Goal: Task Accomplishment & Management: Complete application form

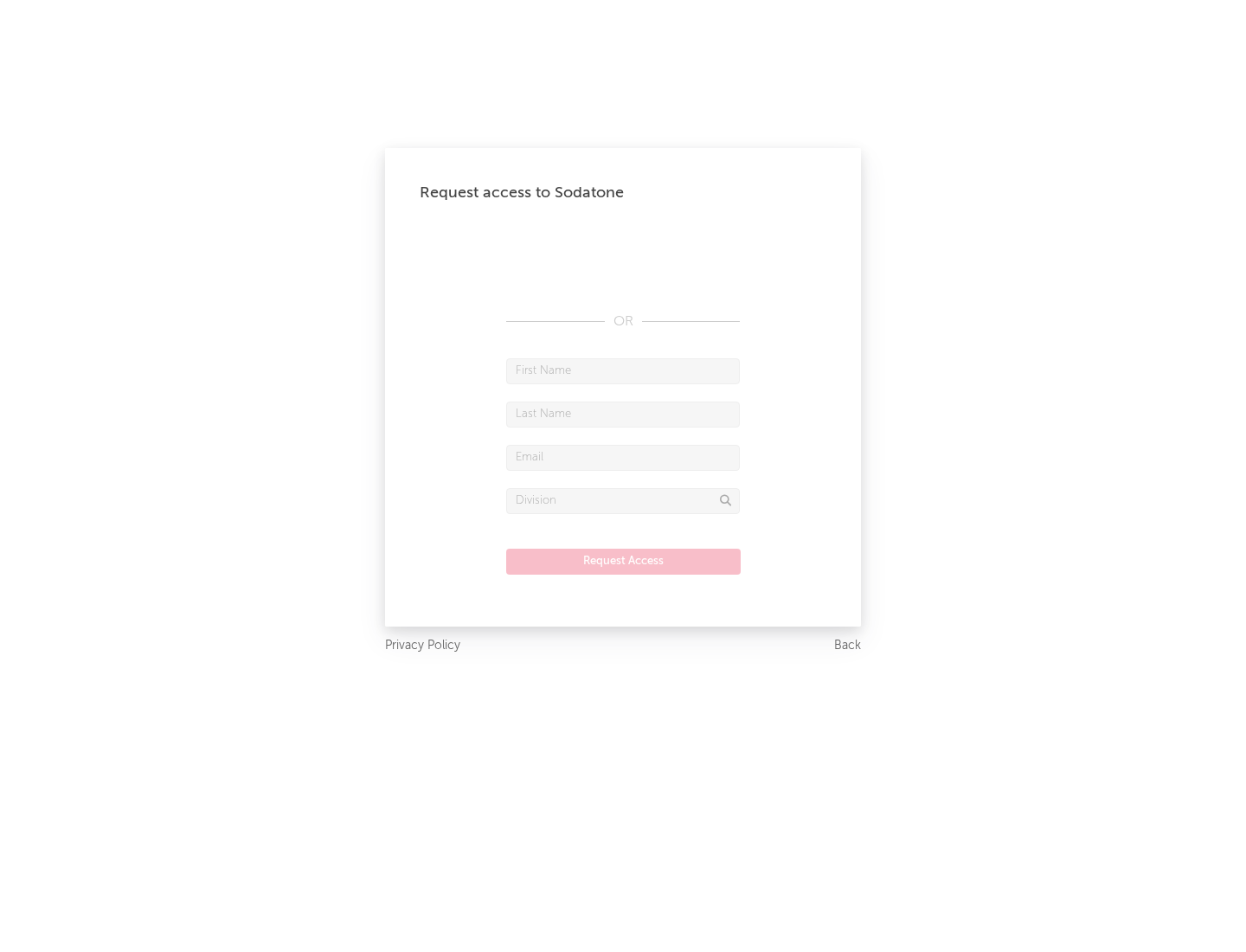
click at [623, 371] on input "text" at bounding box center [623, 371] width 233 height 25
type input "[PERSON_NAME]"
click at [623, 414] on input "text" at bounding box center [623, 415] width 233 height 25
type input "[PERSON_NAME]"
click at [623, 457] on input "text" at bounding box center [623, 458] width 233 height 25
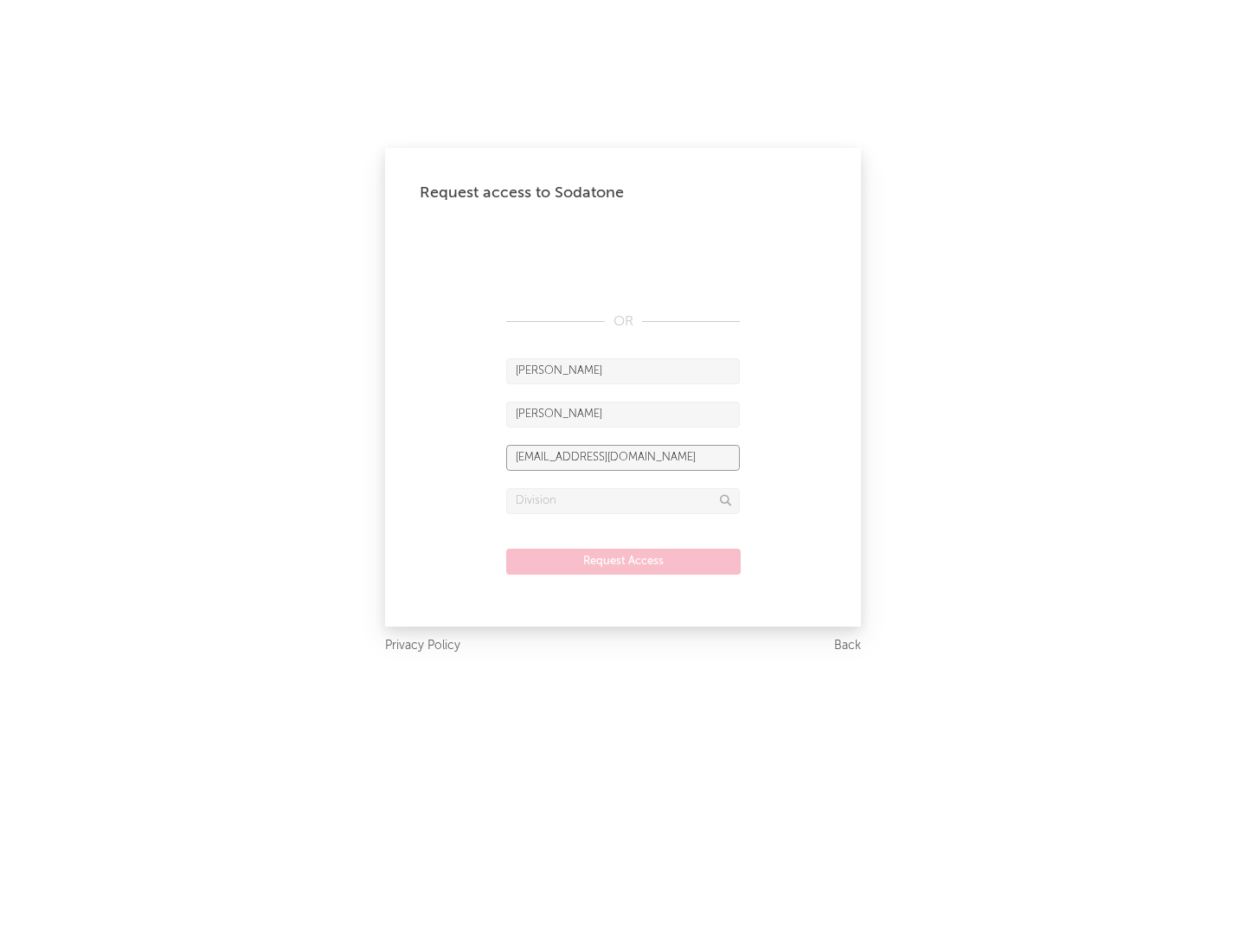
type input "[EMAIL_ADDRESS][DOMAIN_NAME]"
click at [623, 500] on input "text" at bounding box center [623, 501] width 233 height 25
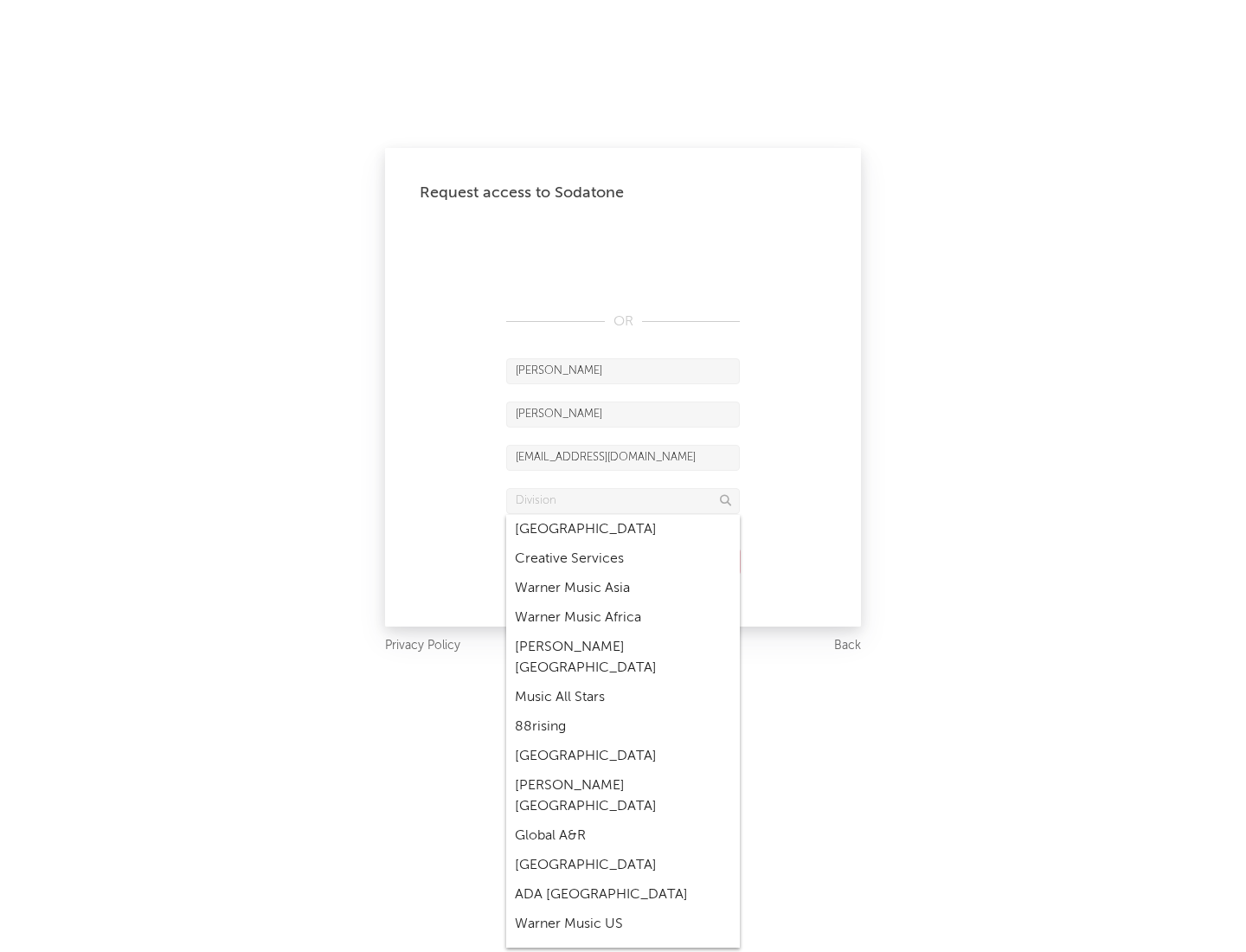
click at [623, 682] on div "Music All Stars" at bounding box center [623, 697] width 233 height 29
type input "Music All Stars"
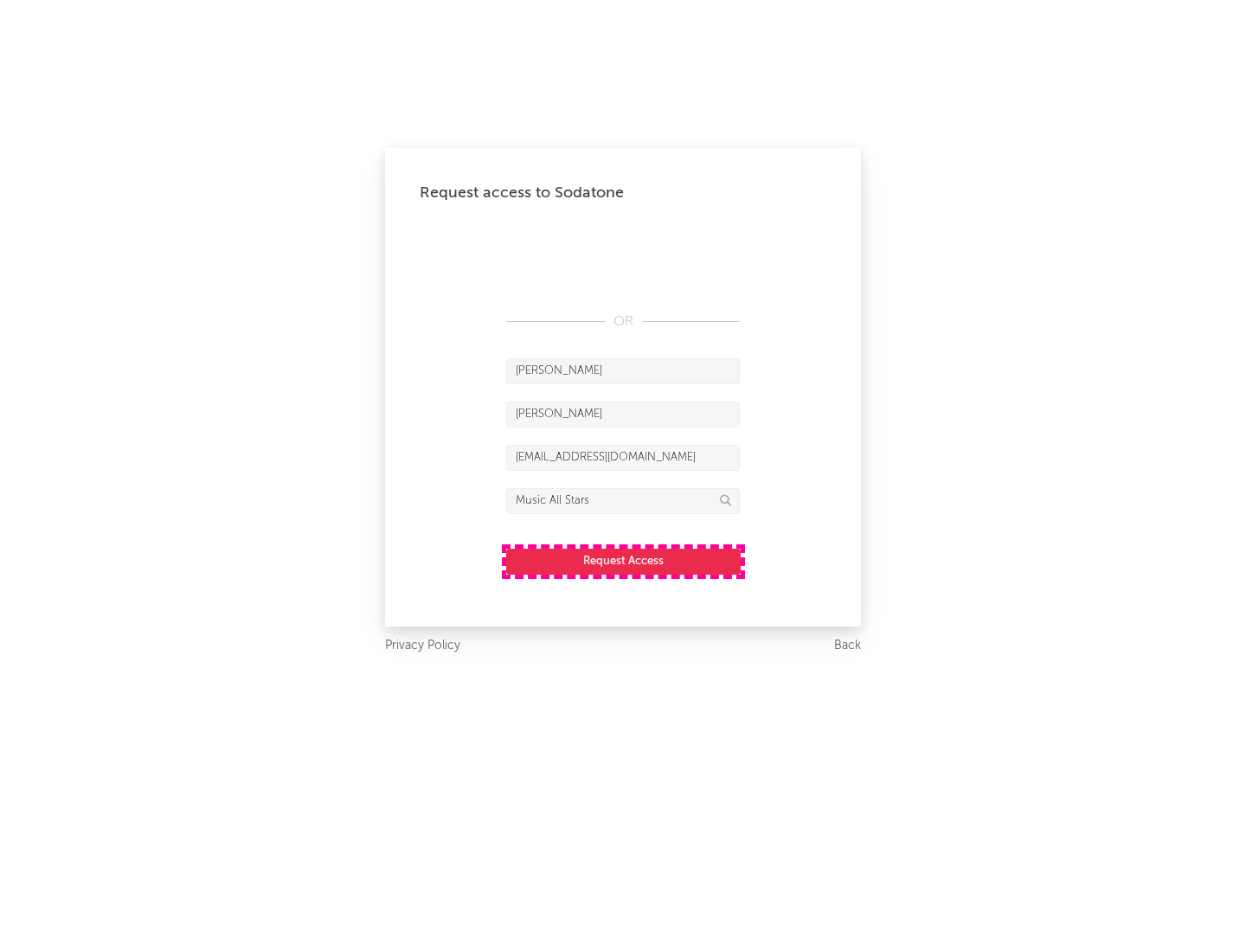
click at [623, 561] on button "Request Access" at bounding box center [623, 562] width 234 height 25
